Goal: Task Accomplishment & Management: Complete application form

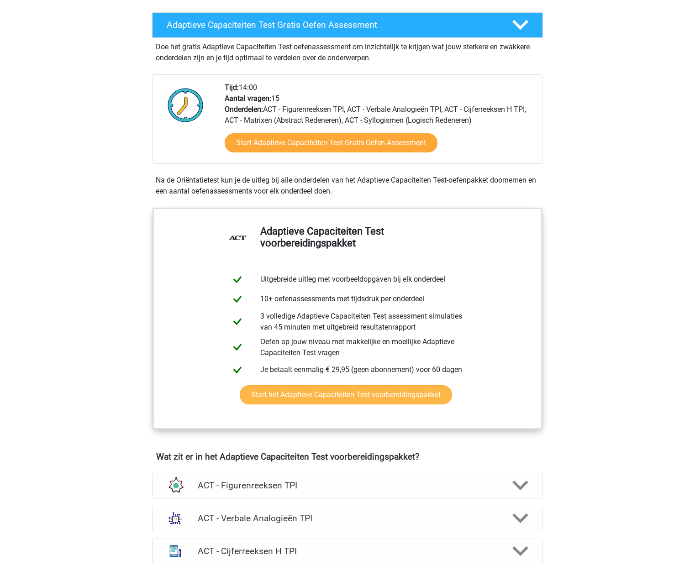
scroll to position [161, 0]
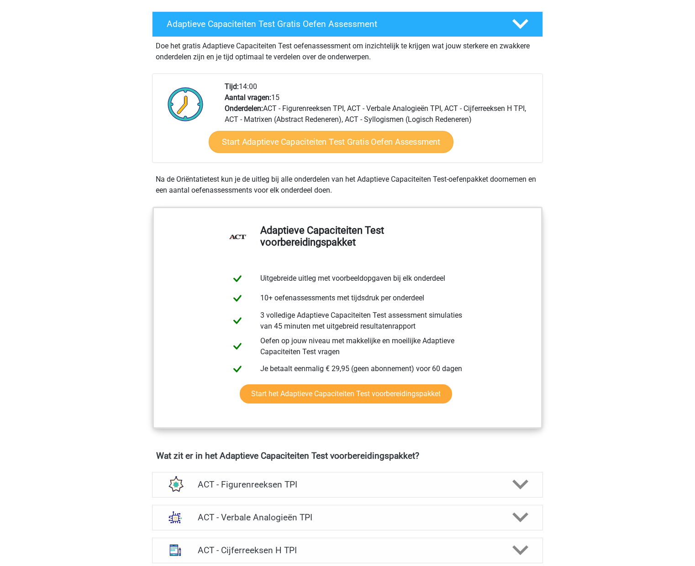
click at [321, 138] on link "Start Adaptieve Capaciteiten Test Gratis Oefen Assessment" at bounding box center [331, 142] width 245 height 22
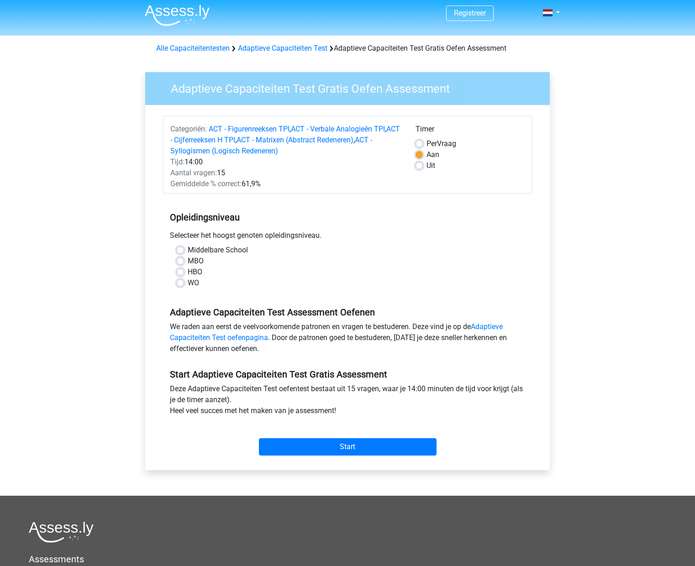
scroll to position [3, 0]
click at [188, 251] on label "Middelbare School" at bounding box center [218, 250] width 60 height 11
click at [182, 251] on input "Middelbare School" at bounding box center [180, 249] width 7 height 9
radio input "true"
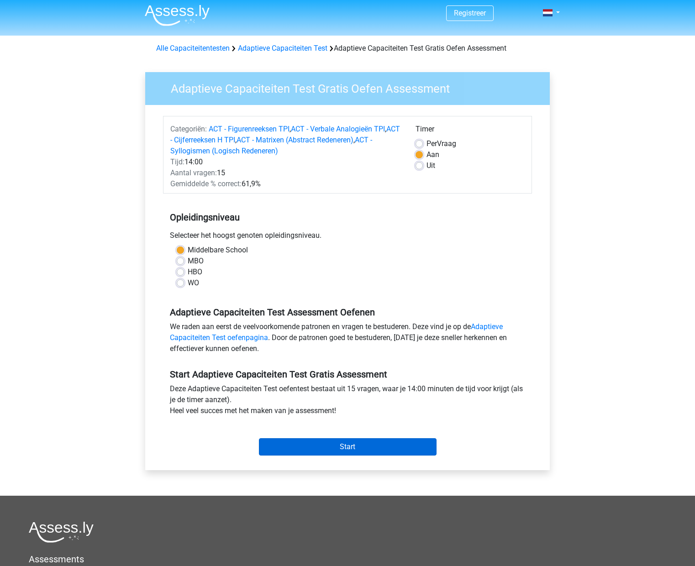
click at [374, 452] on input "Start" at bounding box center [348, 446] width 178 height 17
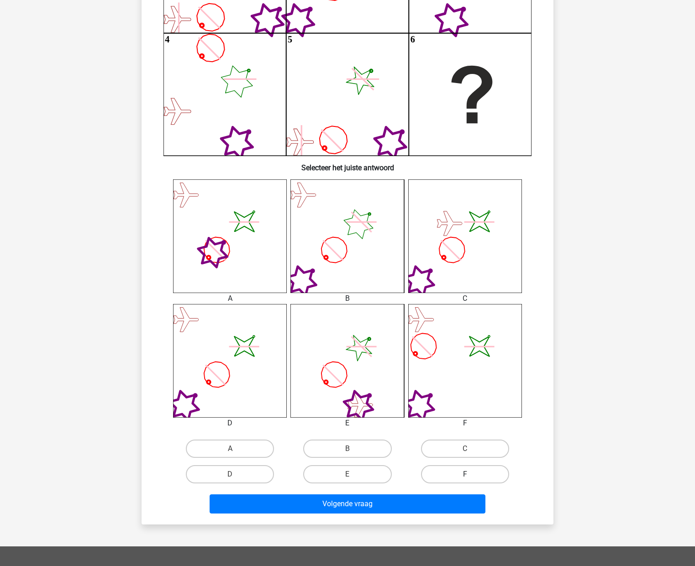
scroll to position [199, 0]
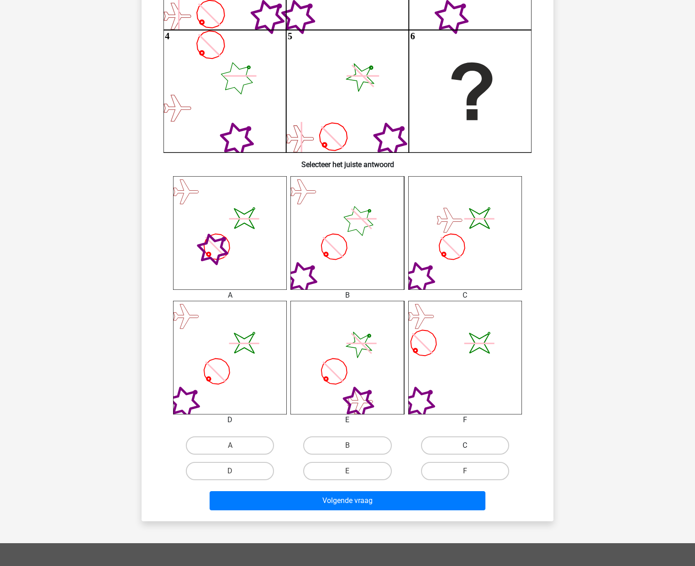
click at [463, 446] on label "C" at bounding box center [465, 445] width 88 height 18
click at [465, 446] on input "C" at bounding box center [468, 449] width 6 height 6
radio input "true"
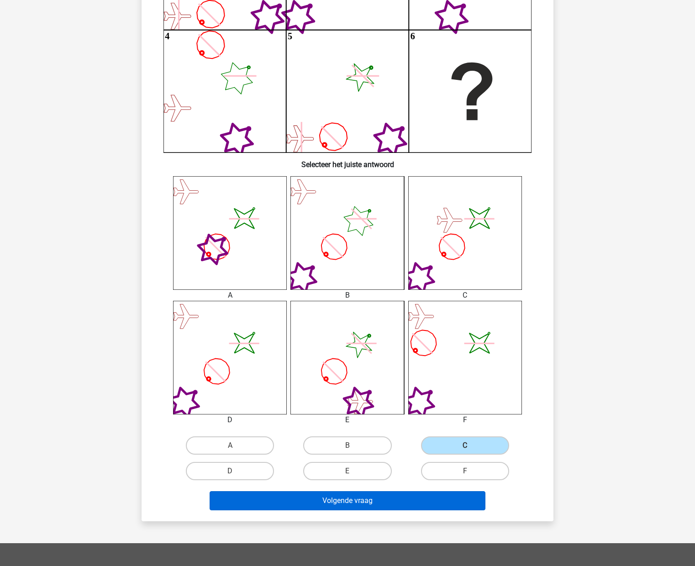
click at [439, 498] on button "Volgende vraag" at bounding box center [348, 500] width 276 height 19
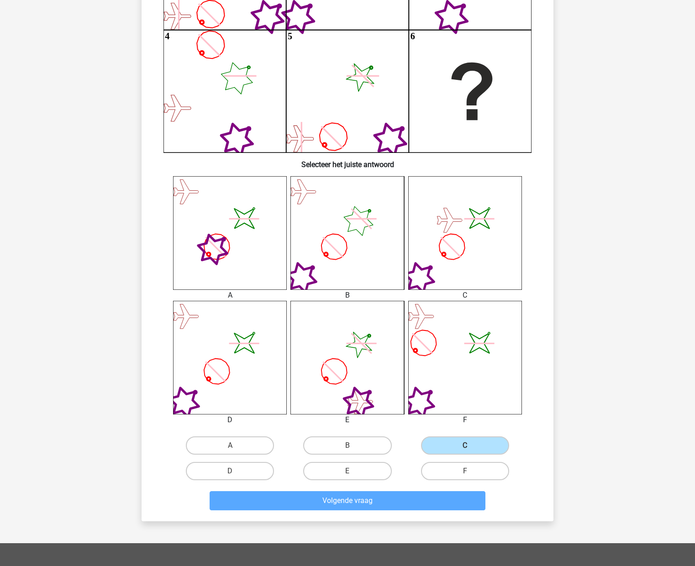
scroll to position [0, 0]
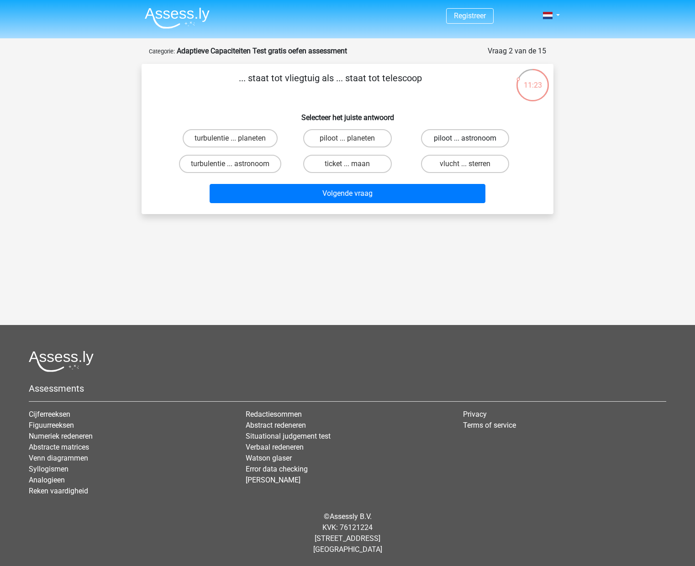
click at [450, 139] on label "piloot ... astronoom" at bounding box center [465, 138] width 88 height 18
click at [465, 139] on input "piloot ... astronoom" at bounding box center [468, 141] width 6 height 6
radio input "true"
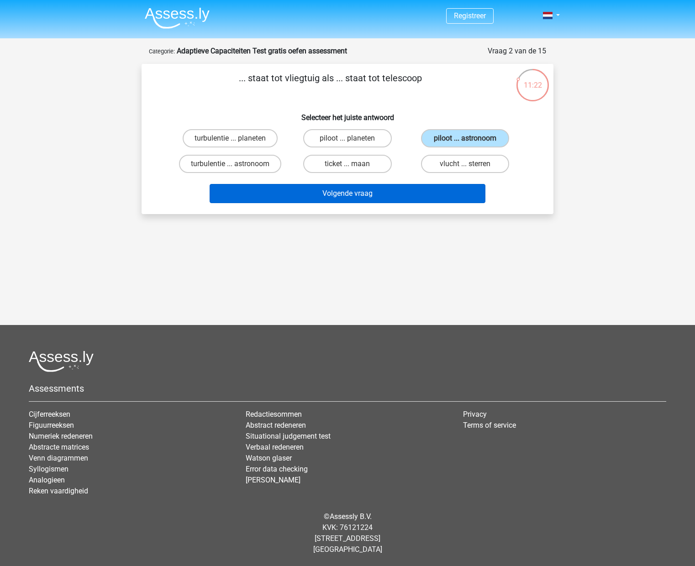
click at [411, 193] on button "Volgende vraag" at bounding box center [348, 193] width 276 height 19
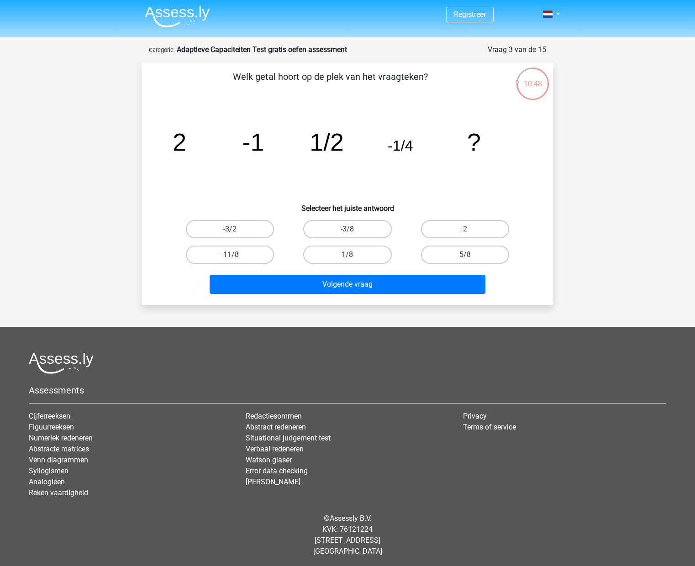
scroll to position [0, 0]
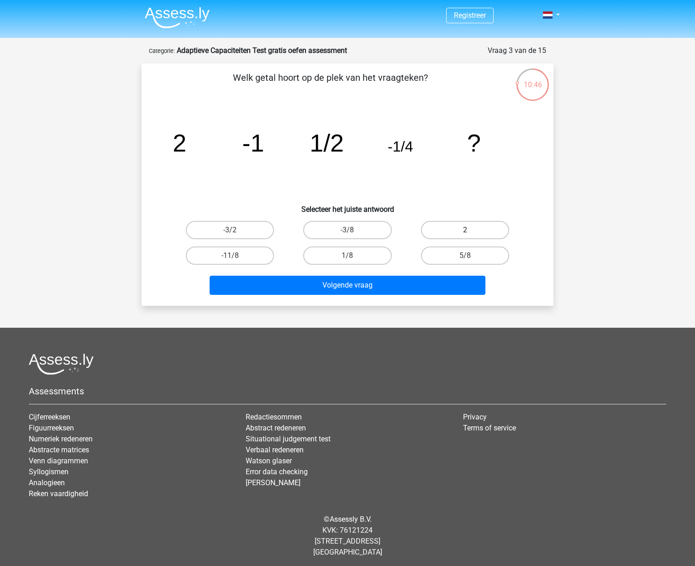
click at [466, 229] on label "2" at bounding box center [465, 230] width 88 height 18
click at [466, 230] on input "2" at bounding box center [468, 233] width 6 height 6
radio input "true"
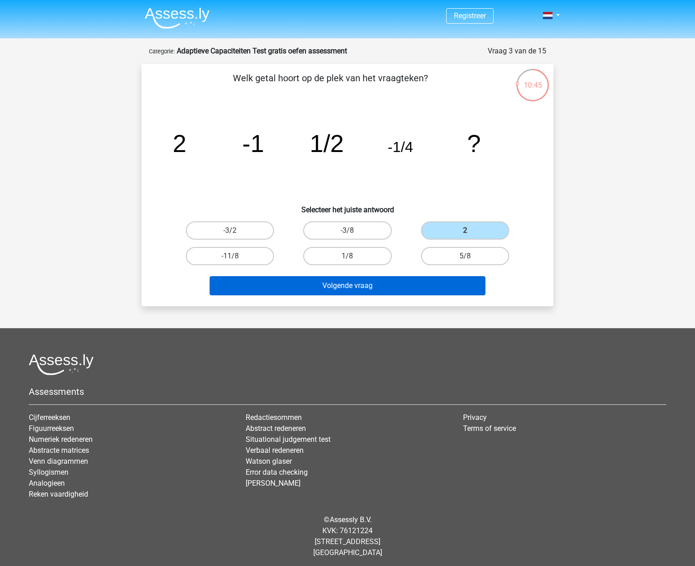
click at [399, 282] on button "Volgende vraag" at bounding box center [348, 285] width 276 height 19
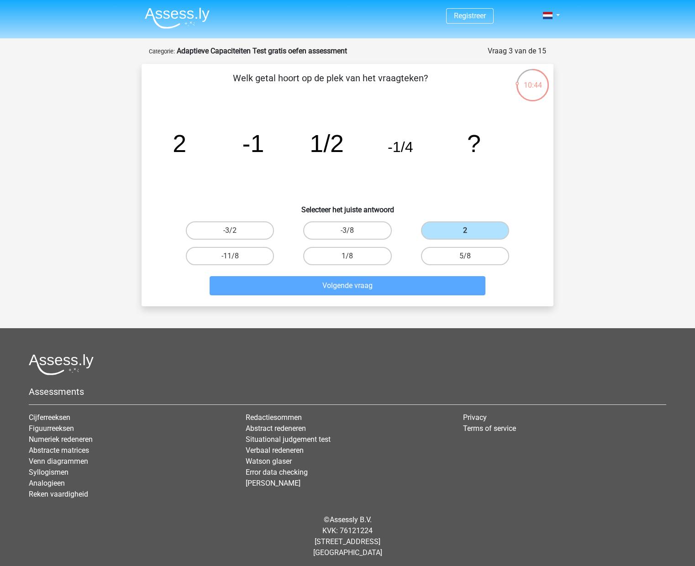
scroll to position [46, 0]
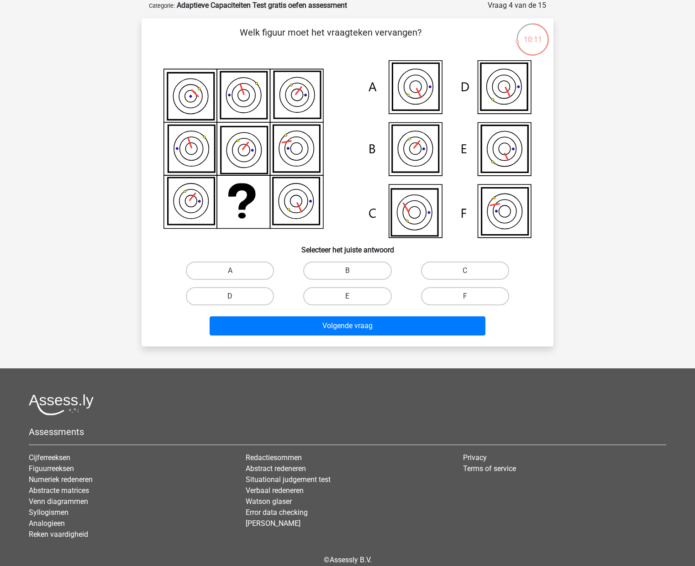
click at [252, 291] on label "D" at bounding box center [230, 296] width 88 height 18
click at [236, 296] on input "D" at bounding box center [233, 299] width 6 height 6
radio input "true"
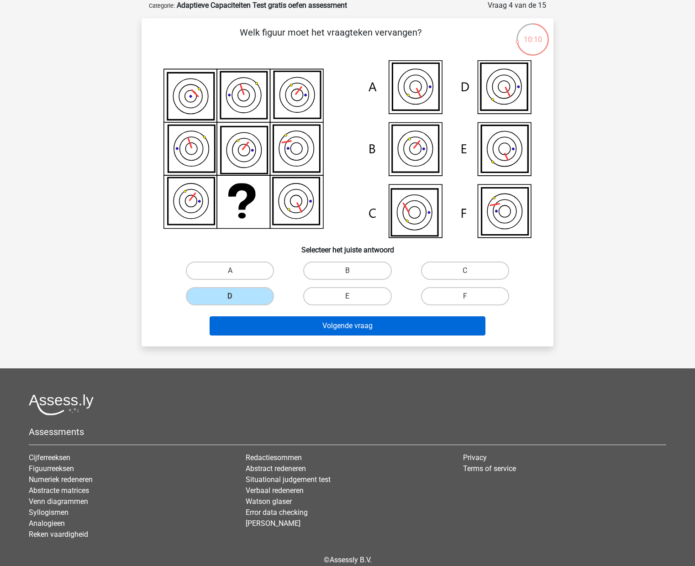
click at [296, 328] on button "Volgende vraag" at bounding box center [348, 325] width 276 height 19
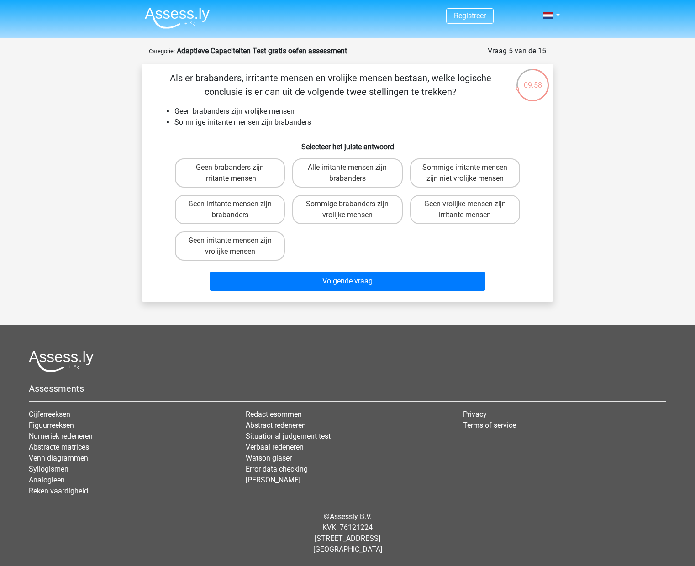
scroll to position [0, 0]
click at [363, 215] on label "Sommige brabanders zijn vrolijke mensen" at bounding box center [347, 209] width 110 height 29
click at [353, 210] on input "Sommige brabanders zijn vrolijke mensen" at bounding box center [350, 207] width 6 height 6
radio input "true"
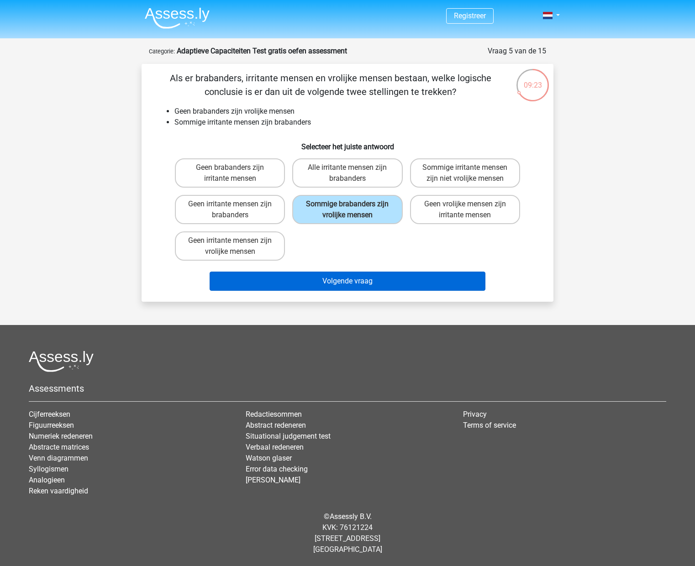
click at [383, 287] on button "Volgende vraag" at bounding box center [348, 281] width 276 height 19
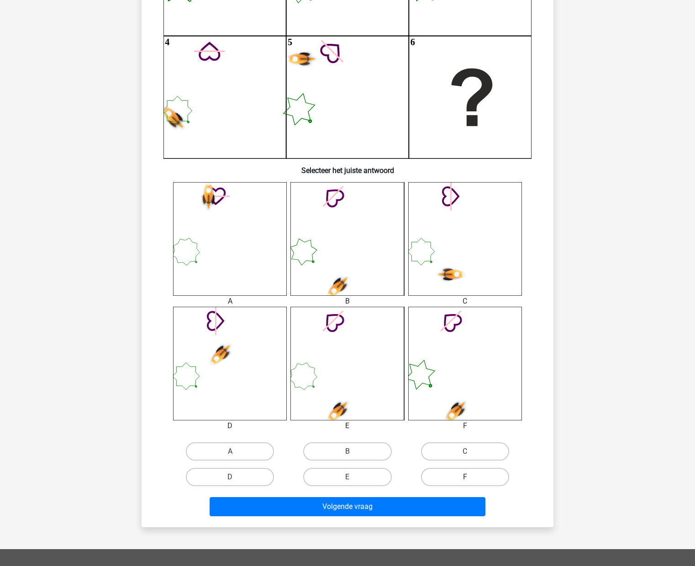
scroll to position [193, 0]
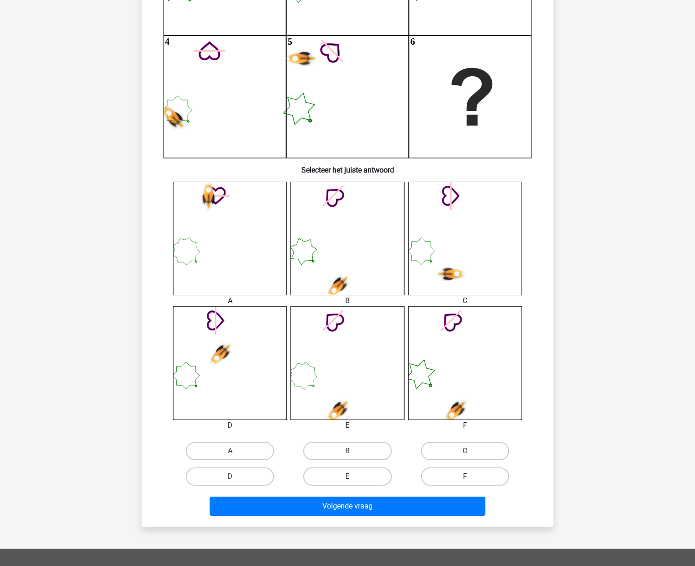
click at [471, 477] on label "F" at bounding box center [465, 476] width 88 height 18
click at [471, 477] on input "F" at bounding box center [468, 480] width 6 height 6
radio input "true"
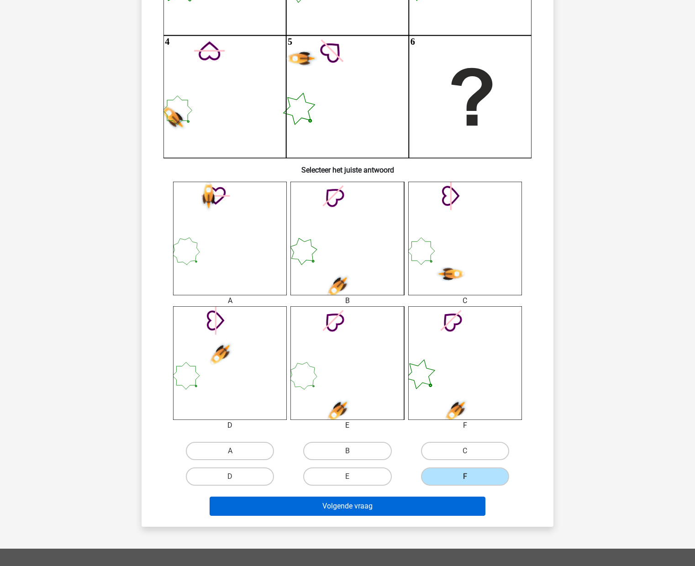
click at [428, 509] on button "Volgende vraag" at bounding box center [348, 506] width 276 height 19
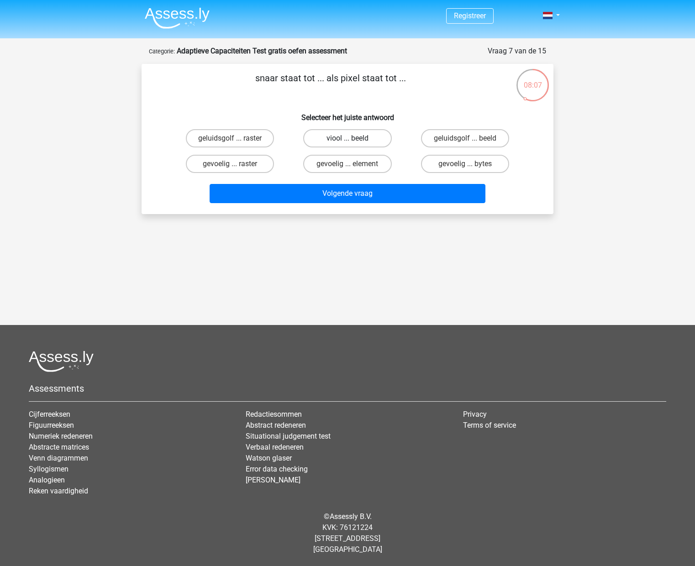
scroll to position [0, 0]
click at [372, 140] on label "viool ... beeld" at bounding box center [347, 138] width 88 height 18
click at [353, 140] on input "viool ... beeld" at bounding box center [350, 141] width 6 height 6
radio input "true"
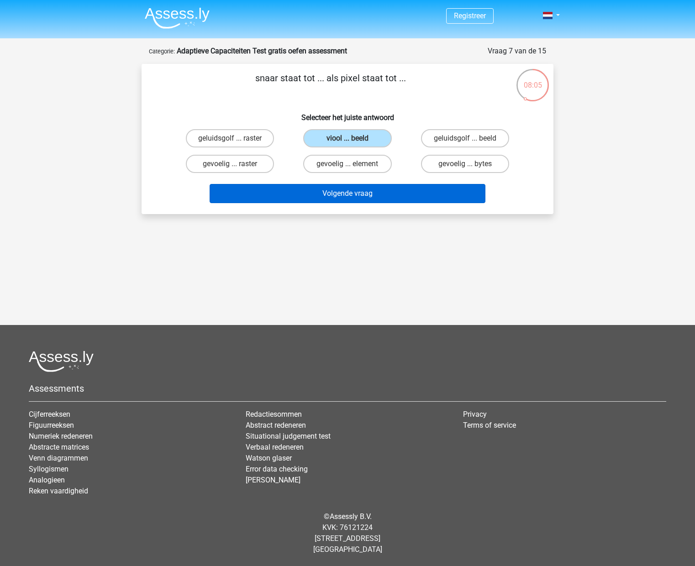
click at [406, 195] on button "Volgende vraag" at bounding box center [348, 193] width 276 height 19
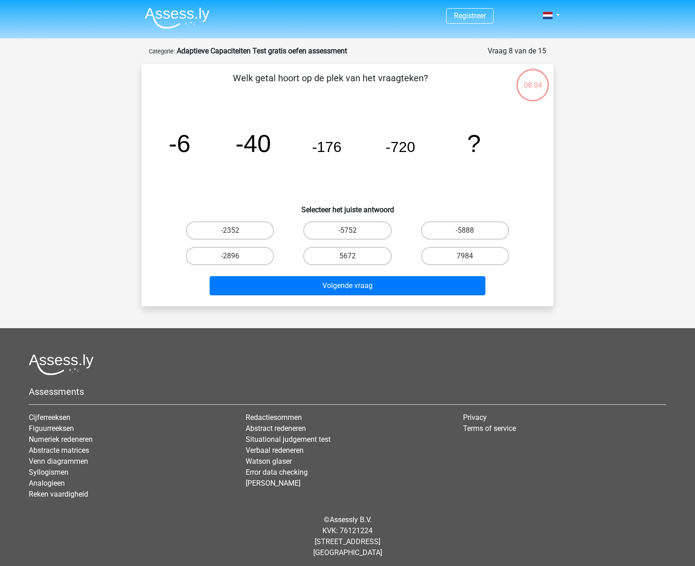
scroll to position [3, 0]
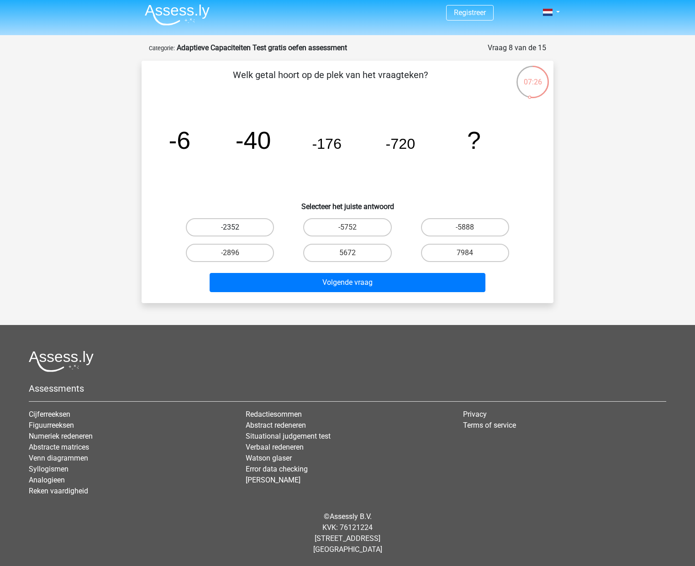
click at [244, 227] on label "-2352" at bounding box center [230, 227] width 88 height 18
click at [236, 227] on input "-2352" at bounding box center [233, 230] width 6 height 6
radio input "true"
click at [245, 259] on label "-2896" at bounding box center [230, 253] width 88 height 18
click at [236, 259] on input "-2896" at bounding box center [233, 256] width 6 height 6
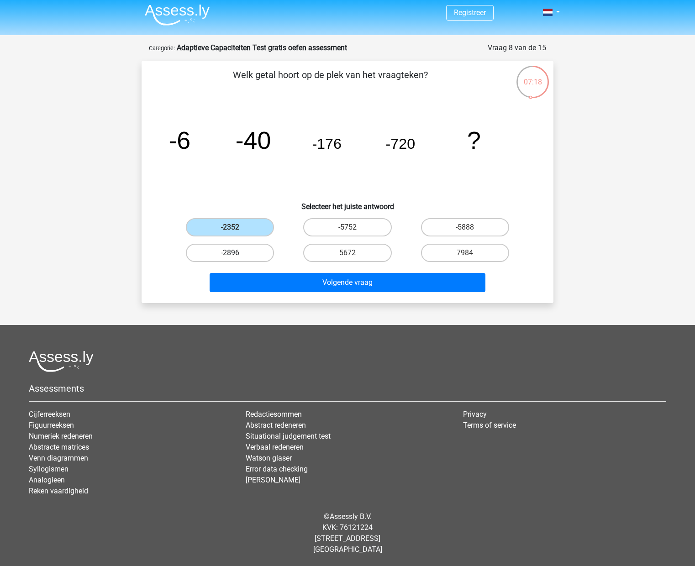
radio input "true"
click at [241, 228] on label "-2352" at bounding box center [230, 227] width 88 height 18
click at [236, 228] on input "-2352" at bounding box center [233, 230] width 6 height 6
radio input "true"
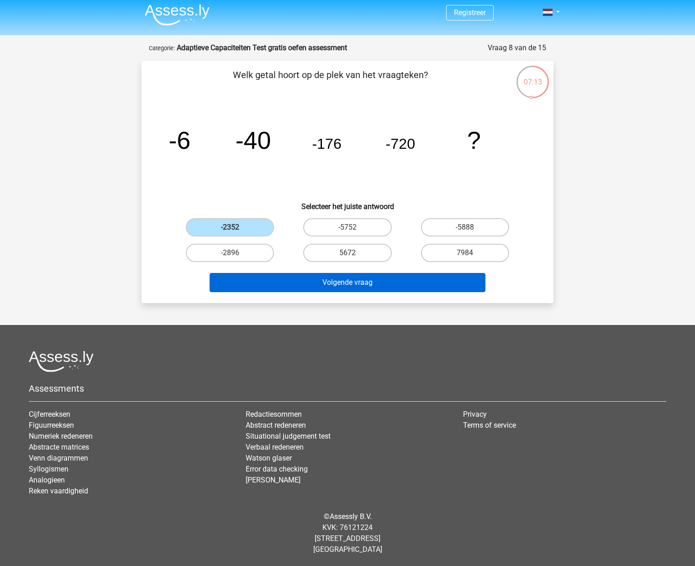
click at [303, 283] on button "Volgende vraag" at bounding box center [348, 282] width 276 height 19
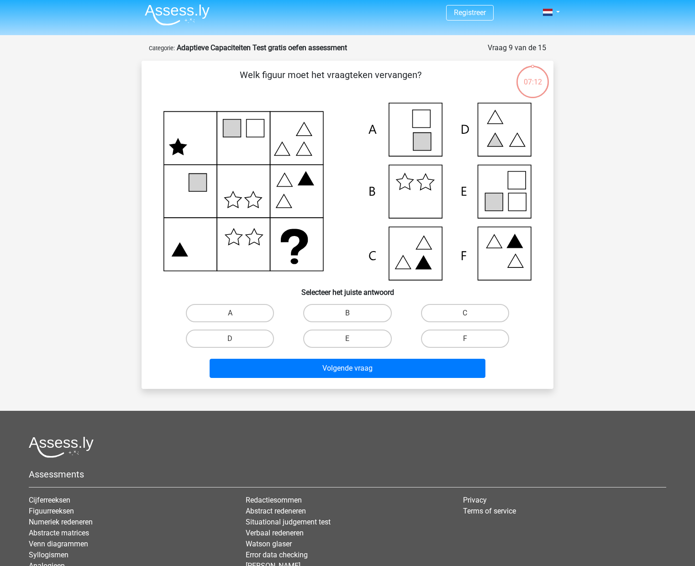
scroll to position [46, 0]
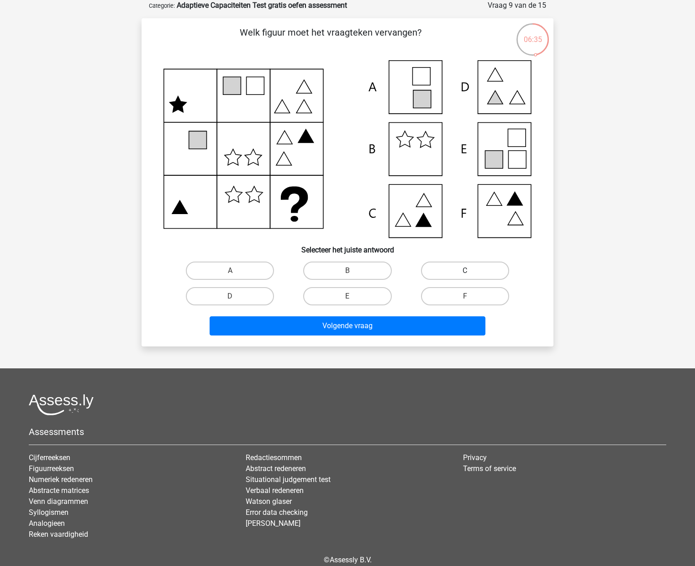
click at [472, 274] on label "C" at bounding box center [465, 271] width 88 height 18
click at [471, 274] on input "C" at bounding box center [468, 274] width 6 height 6
radio input "true"
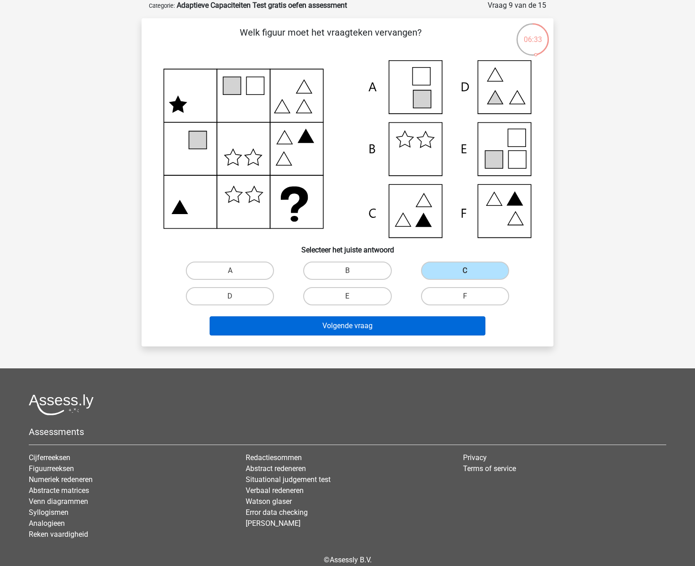
click at [458, 320] on button "Volgende vraag" at bounding box center [348, 325] width 276 height 19
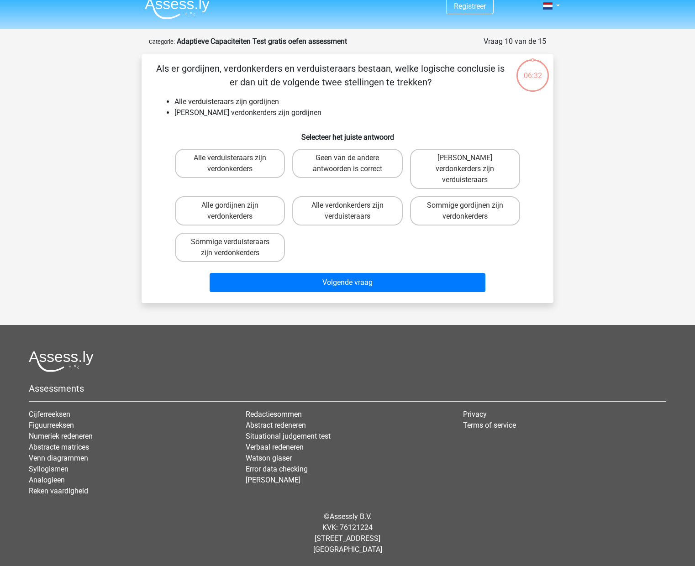
scroll to position [0, 0]
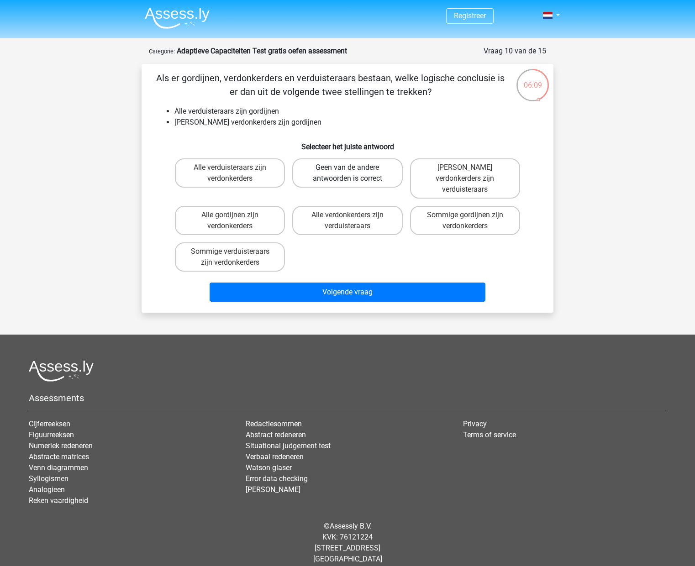
click at [360, 184] on label "Geen van de andere antwoorden is correct" at bounding box center [347, 172] width 110 height 29
click at [353, 173] on input "Geen van de andere antwoorden is correct" at bounding box center [350, 171] width 6 height 6
radio input "true"
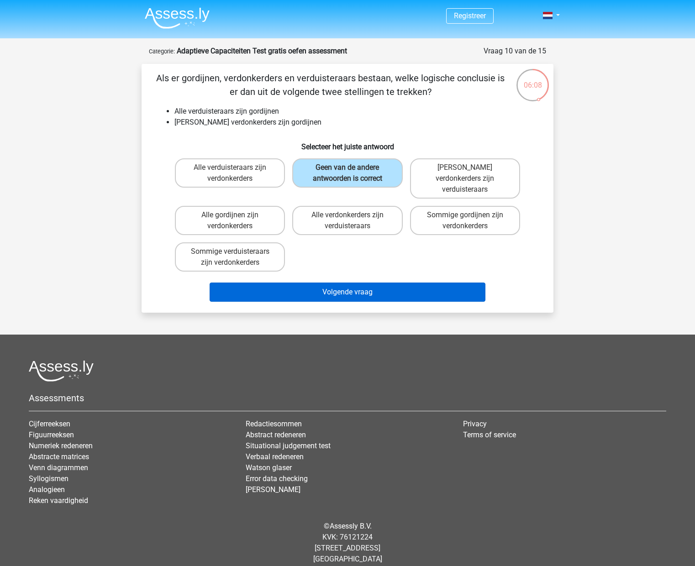
click at [390, 285] on button "Volgende vraag" at bounding box center [348, 292] width 276 height 19
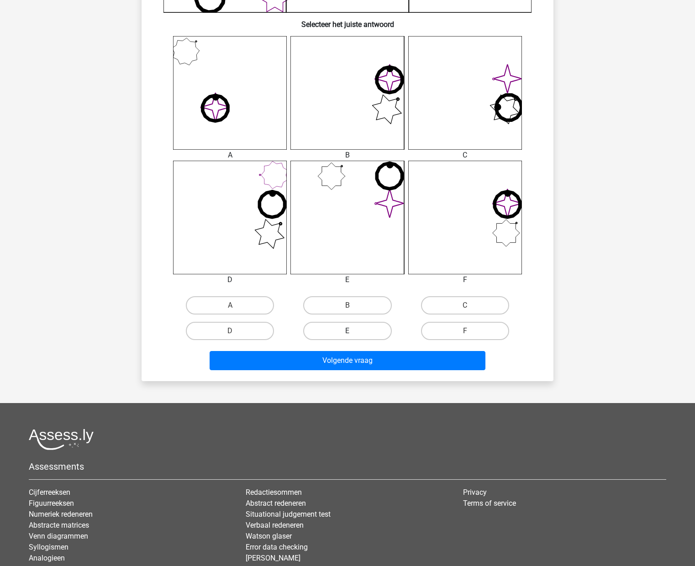
scroll to position [342, 0]
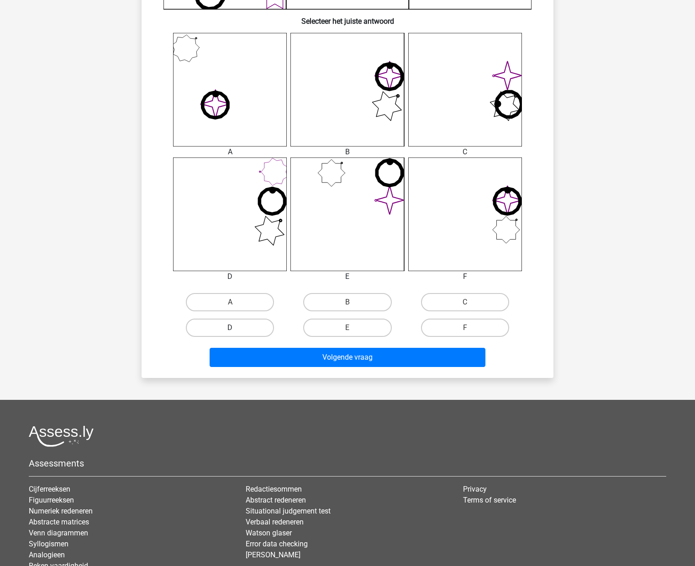
click at [262, 323] on label "D" at bounding box center [230, 328] width 88 height 18
click at [236, 328] on input "D" at bounding box center [233, 331] width 6 height 6
radio input "true"
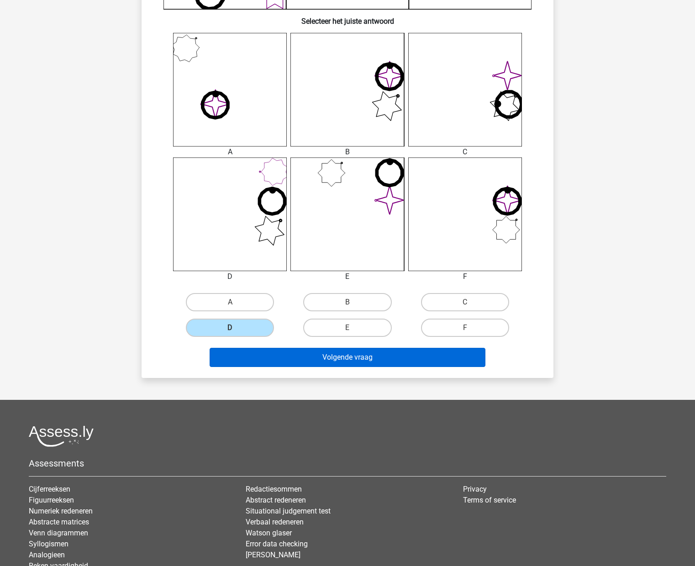
click at [287, 354] on button "Volgende vraag" at bounding box center [348, 357] width 276 height 19
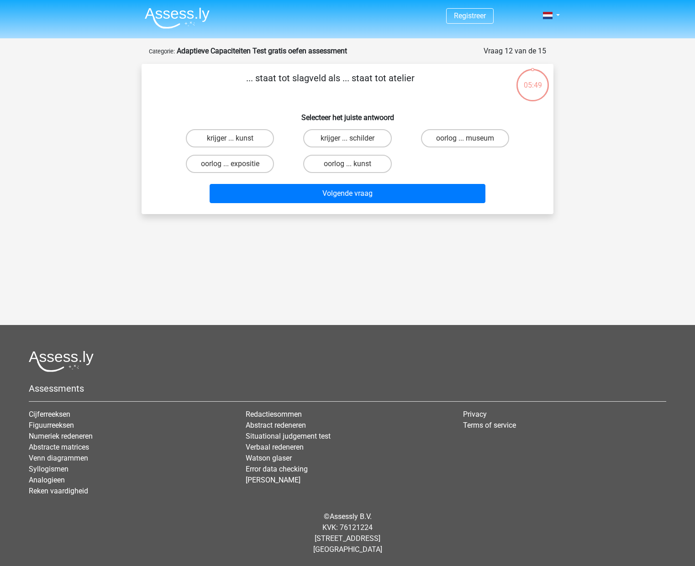
scroll to position [0, 0]
click at [335, 141] on label "krijger ... schilder" at bounding box center [347, 138] width 88 height 18
click at [347, 141] on input "krijger ... schilder" at bounding box center [350, 141] width 6 height 6
radio input "true"
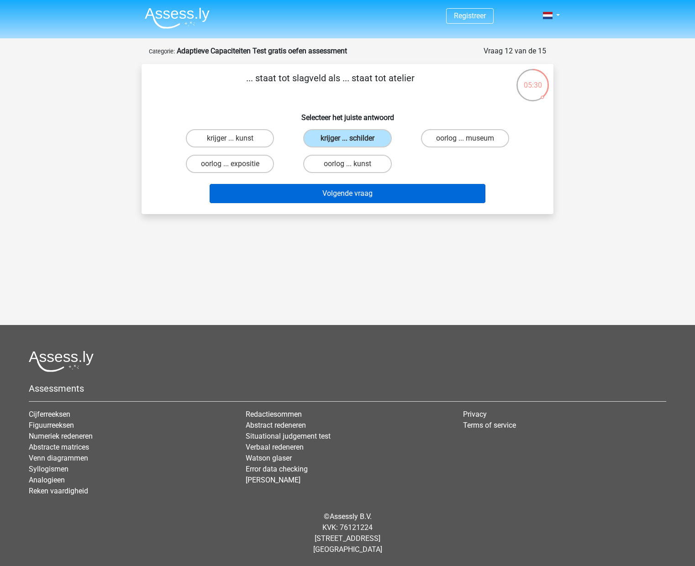
click at [354, 202] on button "Volgende vraag" at bounding box center [348, 193] width 276 height 19
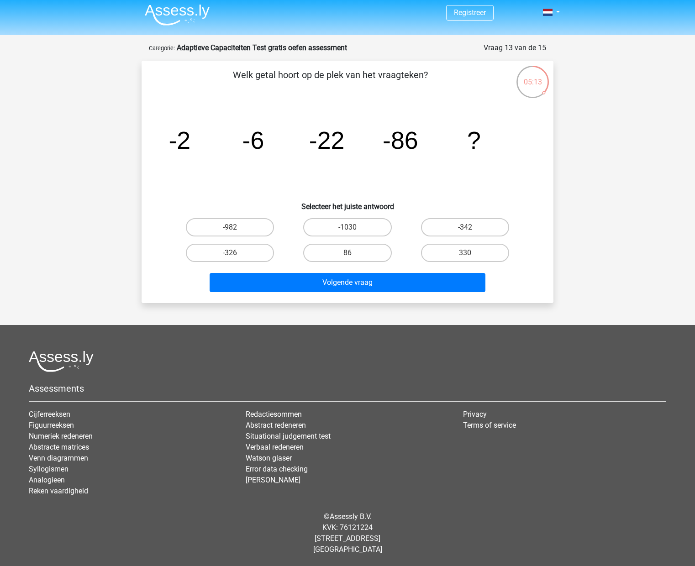
scroll to position [3, 0]
click at [251, 253] on label "-326" at bounding box center [230, 253] width 88 height 18
click at [236, 253] on input "-326" at bounding box center [233, 256] width 6 height 6
radio input "true"
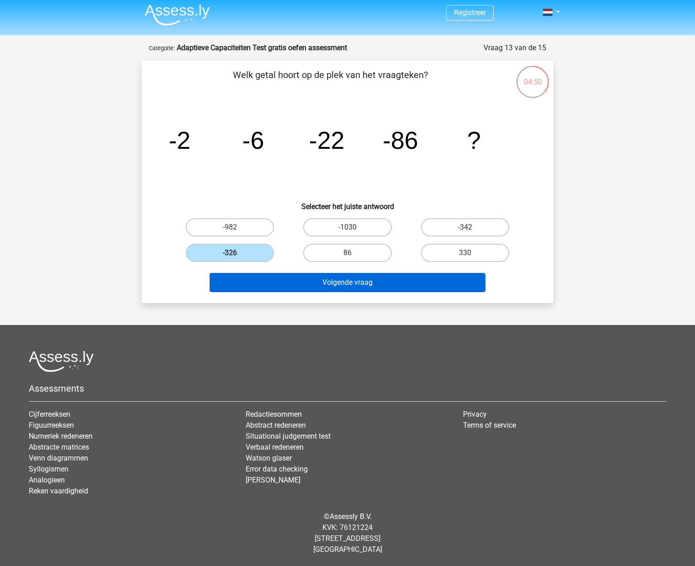
click at [294, 282] on button "Volgende vraag" at bounding box center [348, 282] width 276 height 19
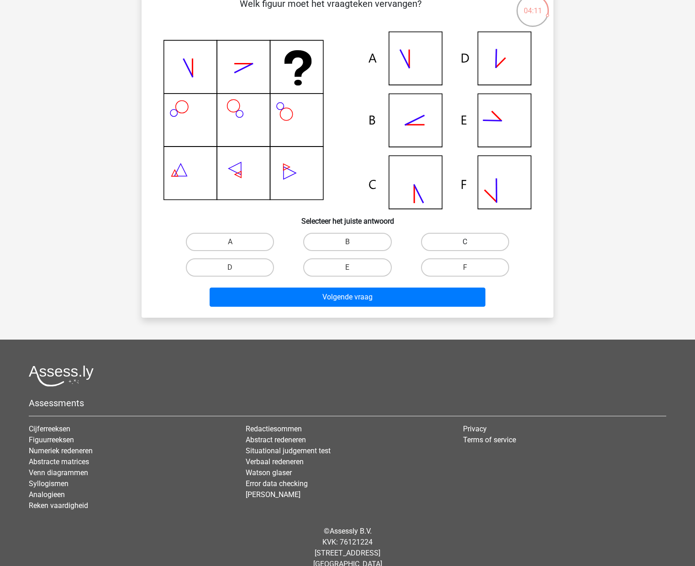
scroll to position [74, 0]
click at [460, 246] on label "C" at bounding box center [465, 242] width 88 height 18
click at [465, 246] on input "C" at bounding box center [468, 245] width 6 height 6
radio input "true"
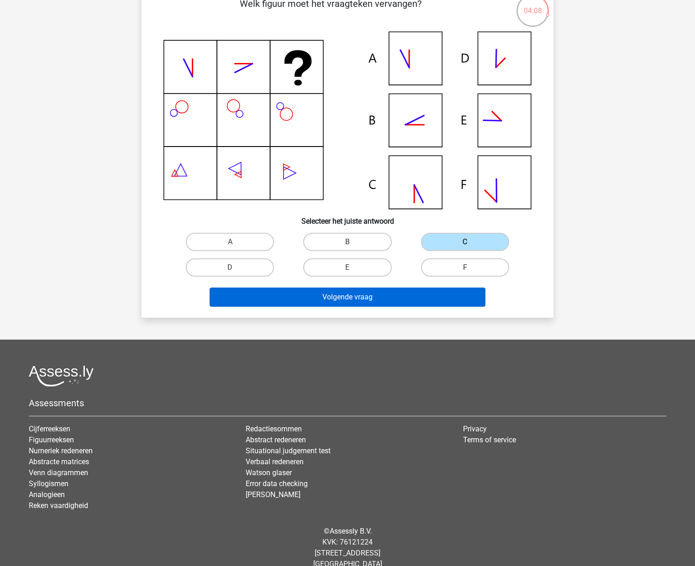
click at [449, 296] on button "Volgende vraag" at bounding box center [348, 297] width 276 height 19
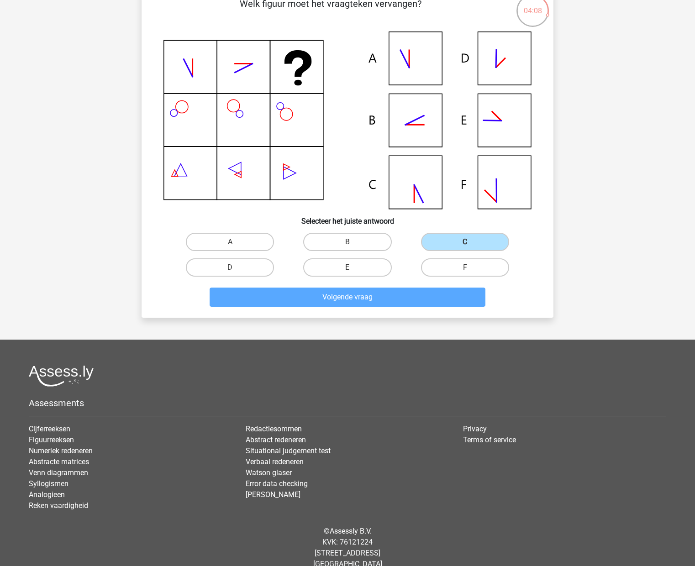
scroll to position [0, 0]
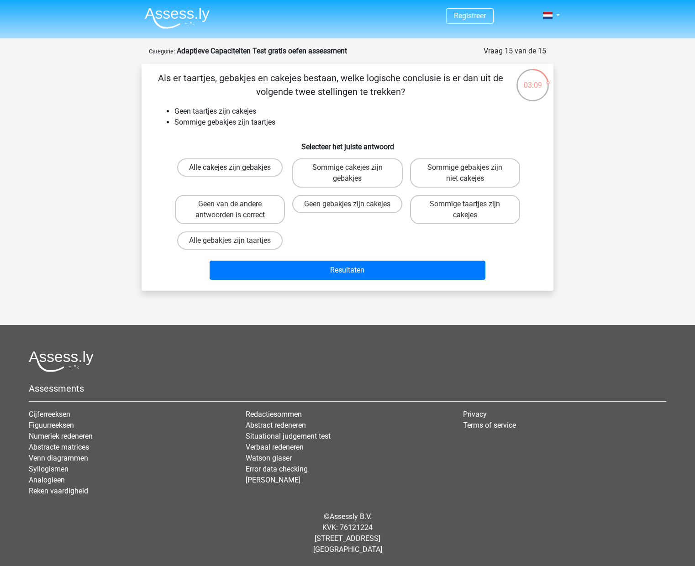
click at [236, 170] on label "Alle cakejes zijn gebakjes" at bounding box center [229, 167] width 105 height 18
click at [236, 170] on input "Alle cakejes zijn gebakjes" at bounding box center [233, 171] width 6 height 6
radio input "true"
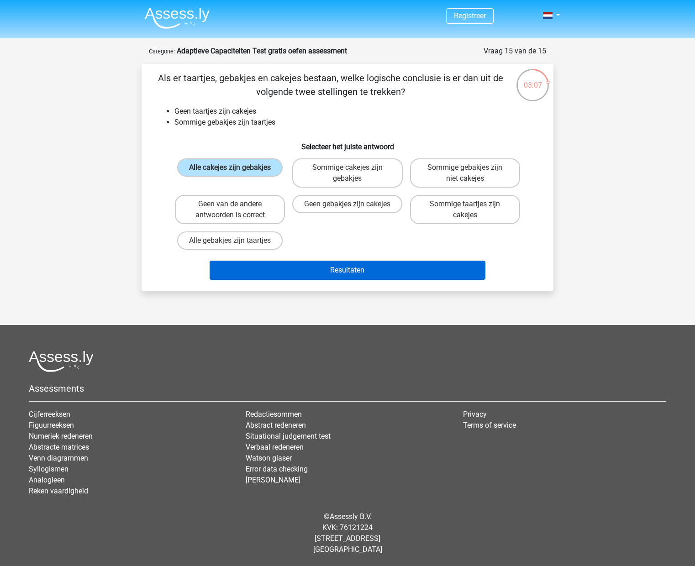
click at [382, 275] on button "Resultaten" at bounding box center [348, 270] width 276 height 19
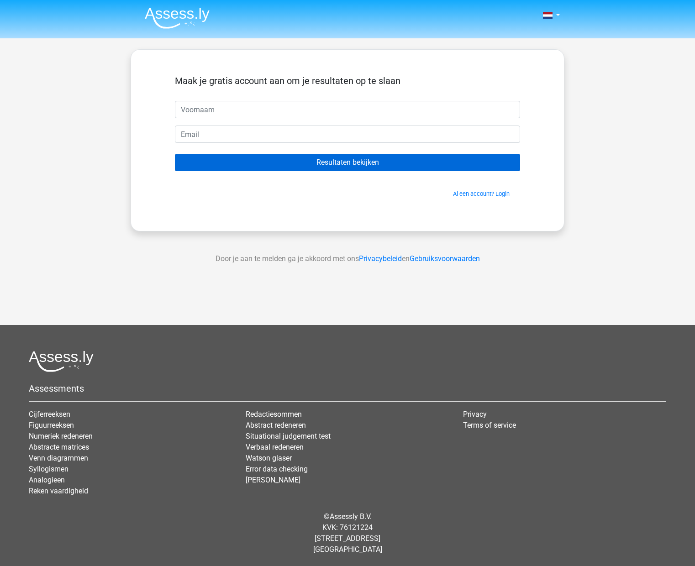
click at [352, 165] on input "Resultaten bekijken" at bounding box center [347, 162] width 345 height 17
click at [359, 163] on input "Resultaten bekijken" at bounding box center [347, 162] width 345 height 17
